Goal: Task Accomplishment & Management: Complete application form

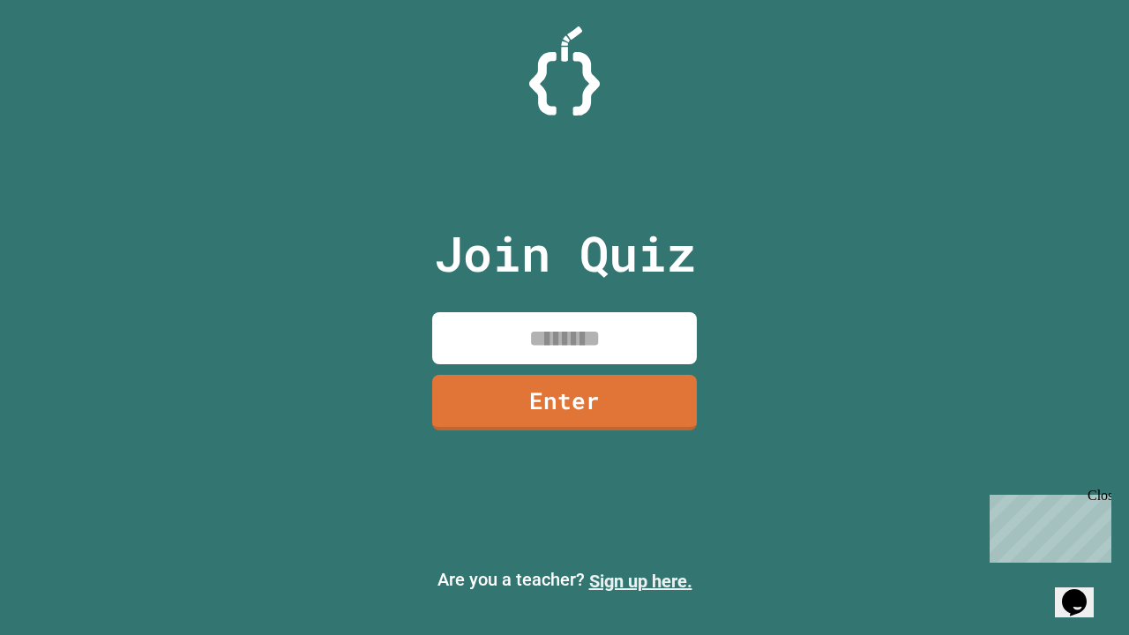
click at [640, 581] on link "Sign up here." at bounding box center [640, 580] width 103 height 21
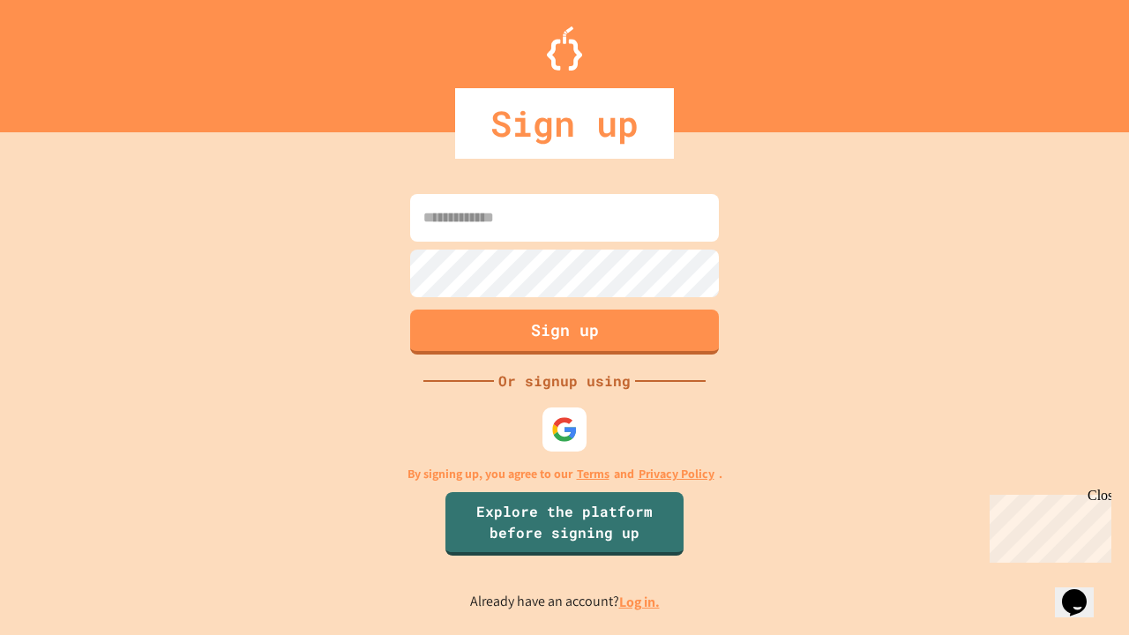
click at [640, 601] on link "Log in." at bounding box center [639, 601] width 41 height 19
